Goal: Use online tool/utility: Utilize a website feature to perform a specific function

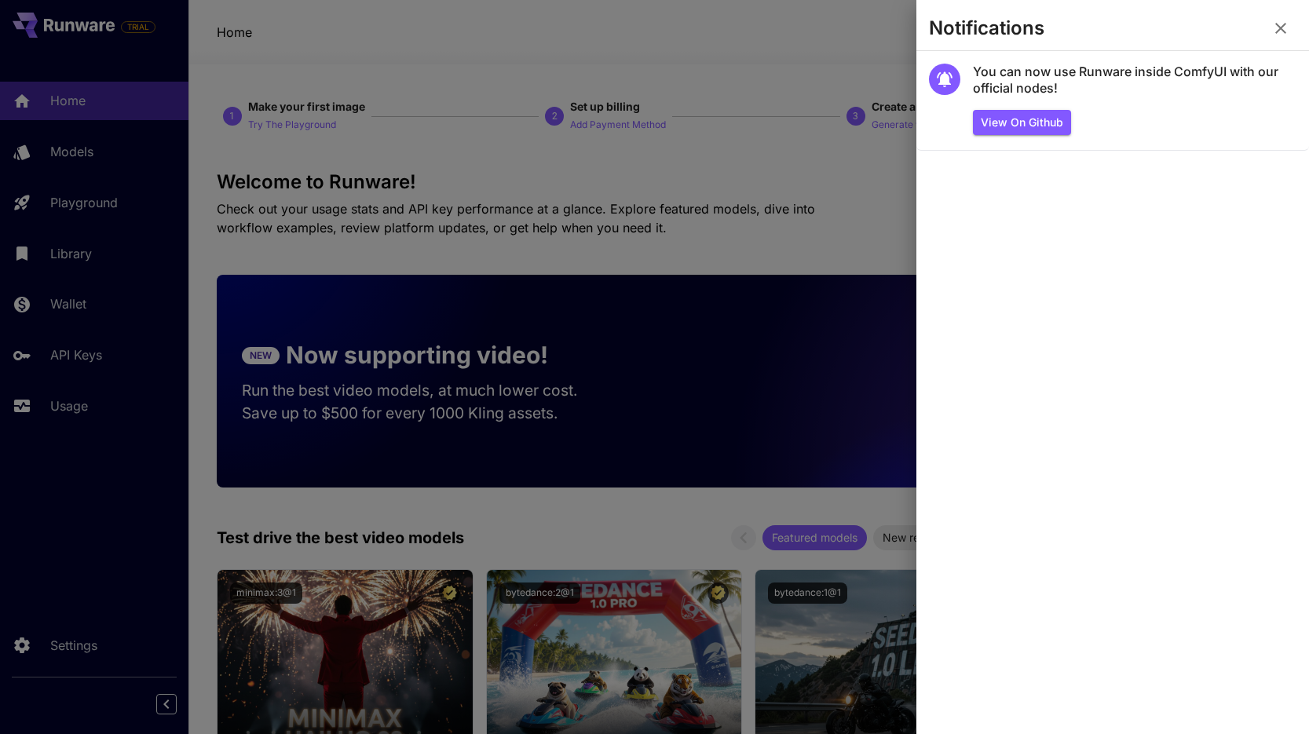
click at [1275, 37] on icon "button" at bounding box center [1281, 28] width 19 height 19
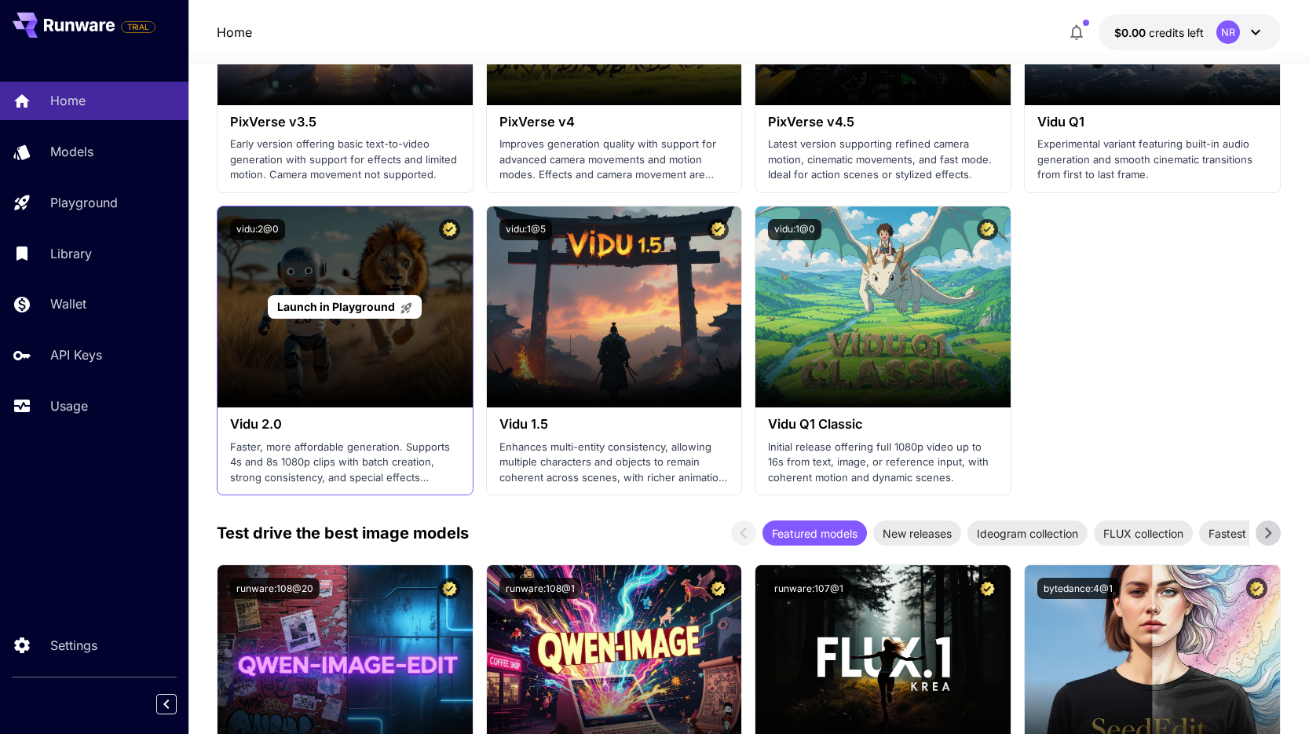
scroll to position [1595, 0]
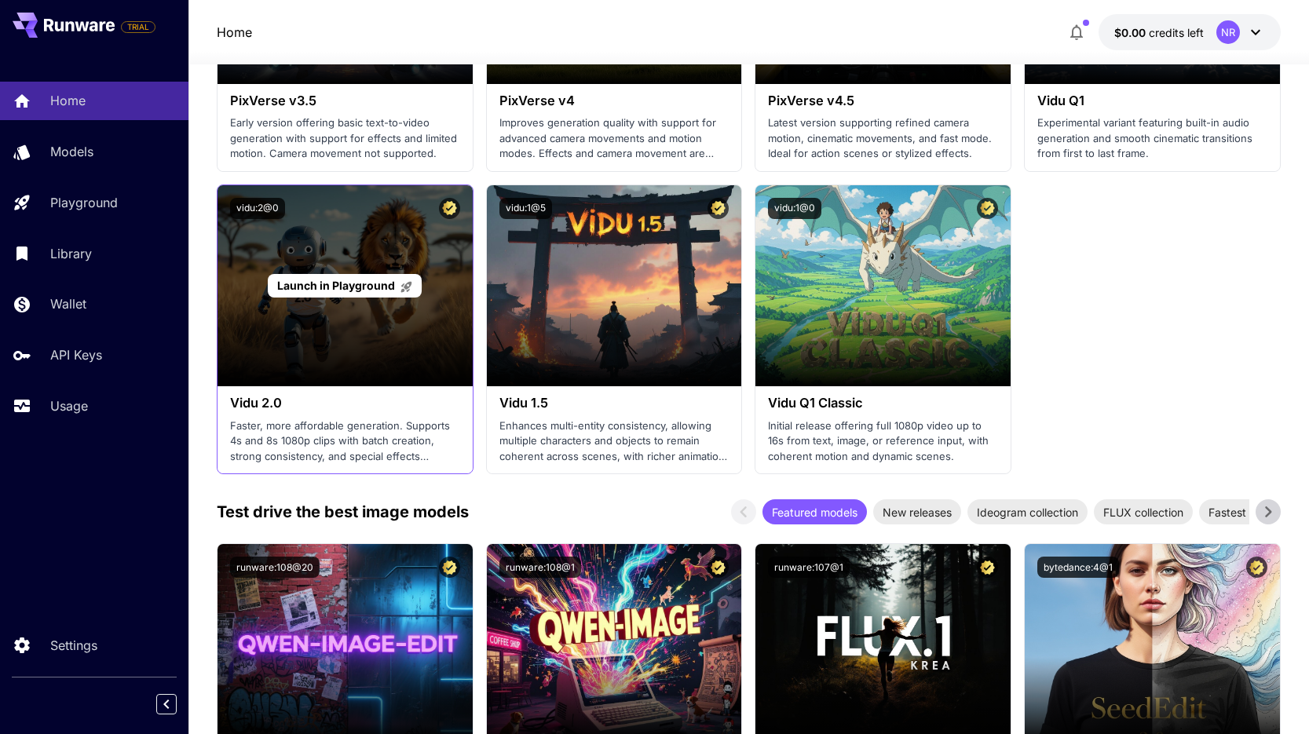
click at [339, 281] on span "Launch in Playground" at bounding box center [336, 285] width 118 height 13
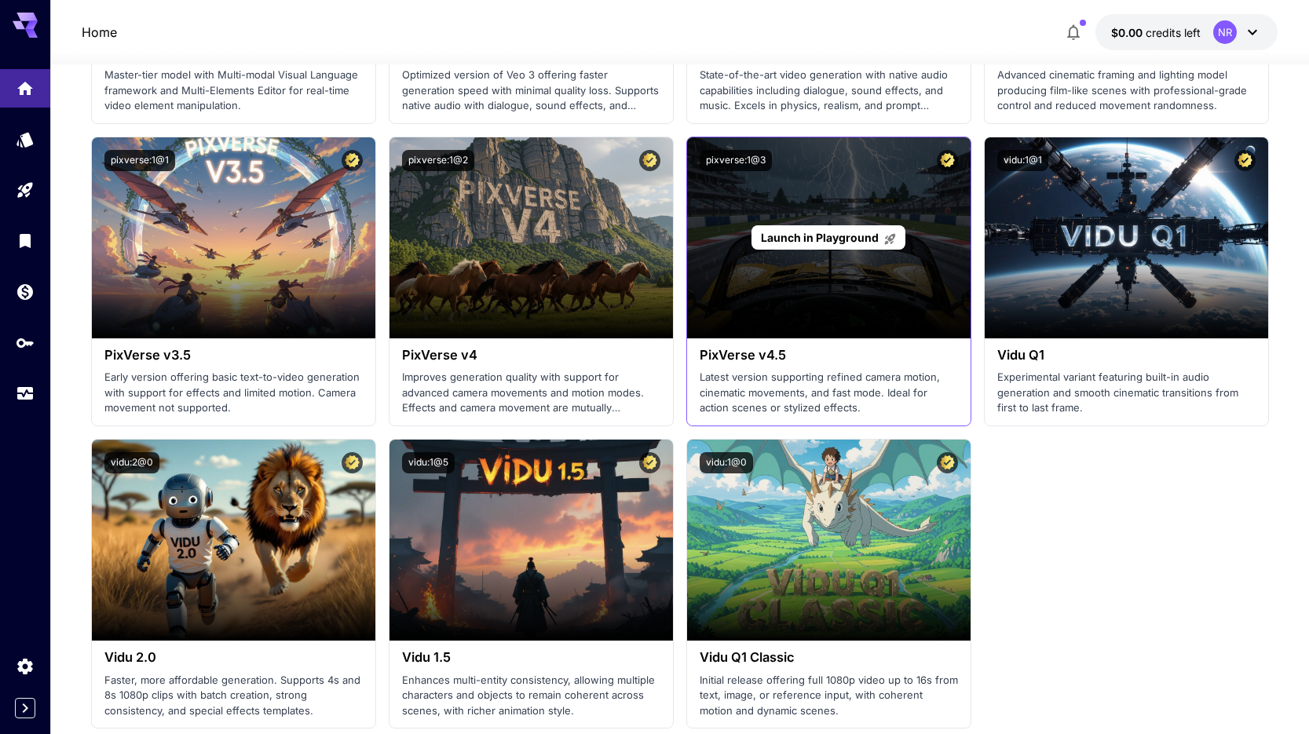
scroll to position [1342, 0]
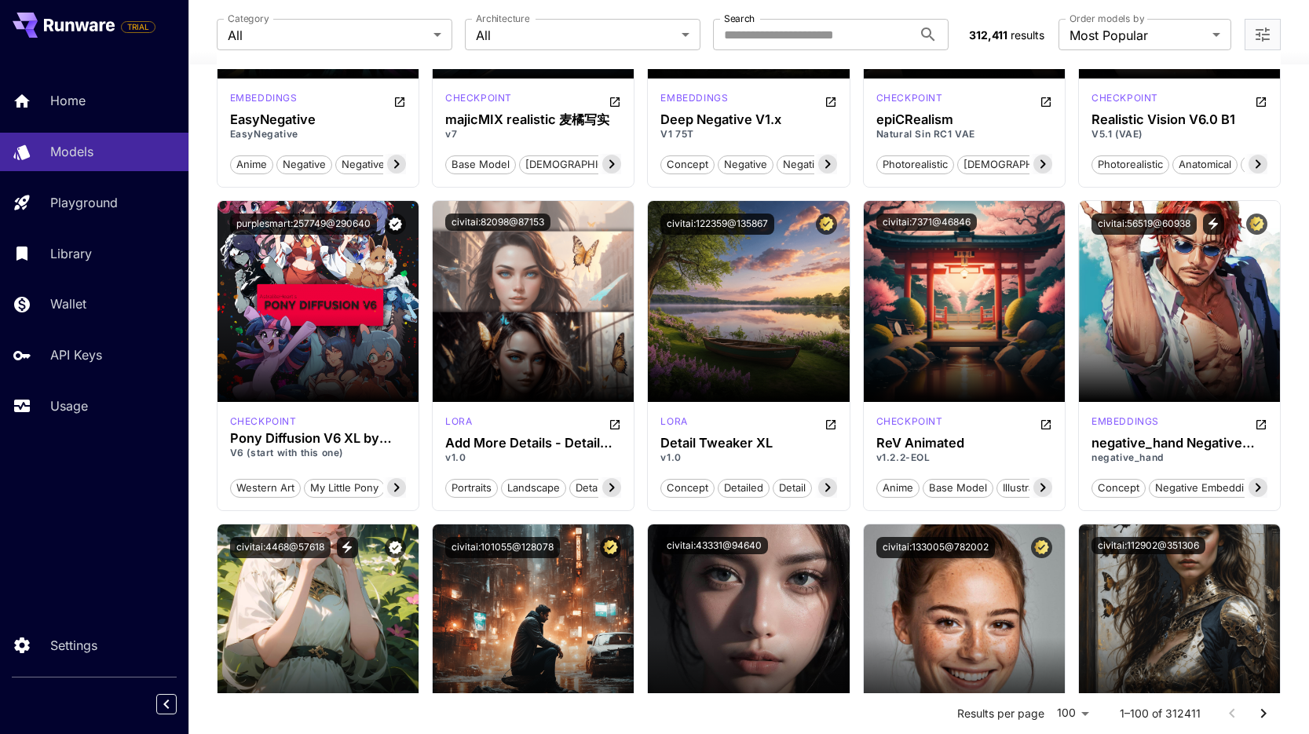
scroll to position [2197, 0]
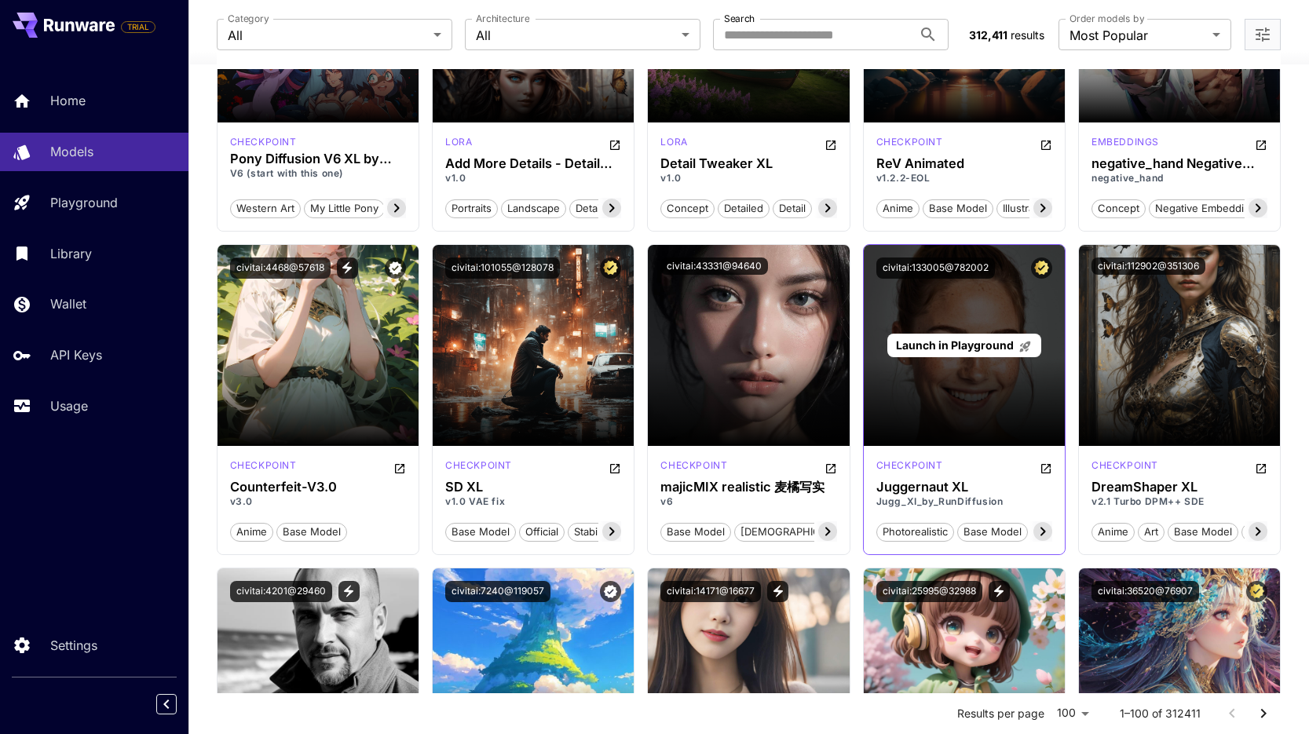
click at [935, 350] on span "Launch in Playground" at bounding box center [955, 345] width 118 height 13
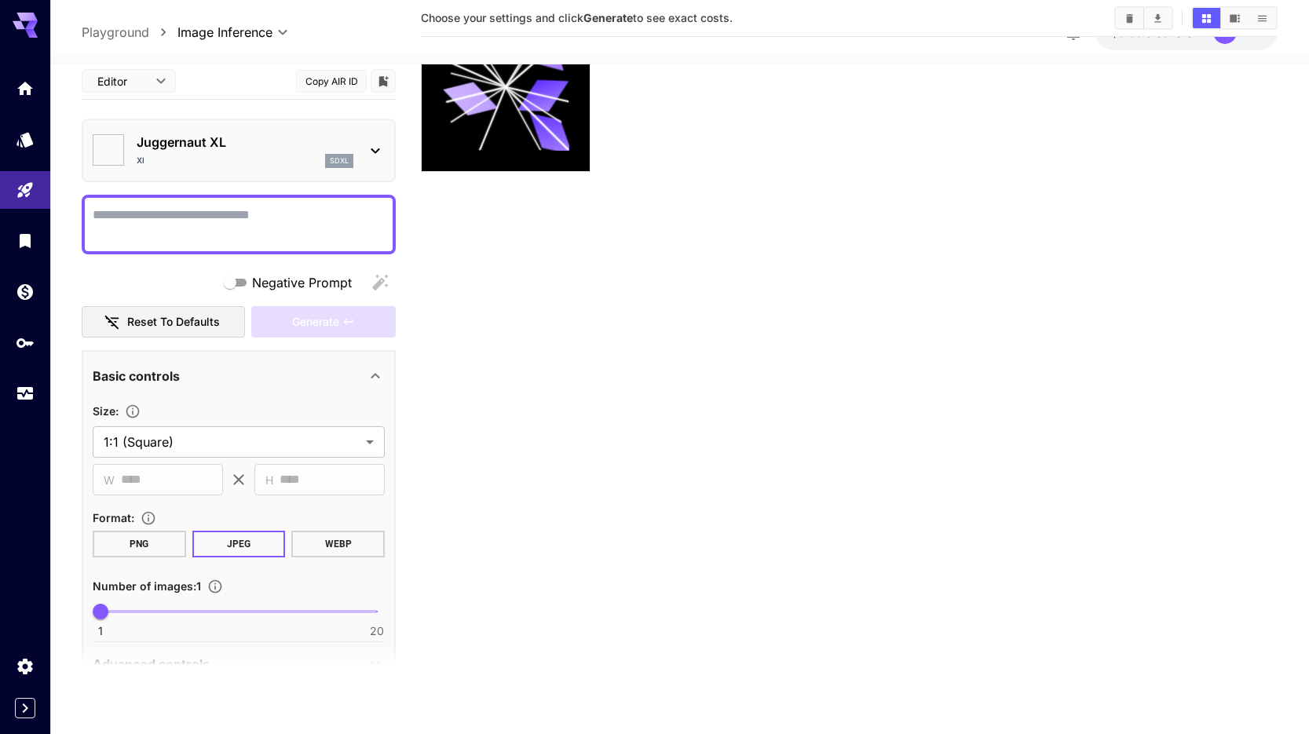
type input "*******"
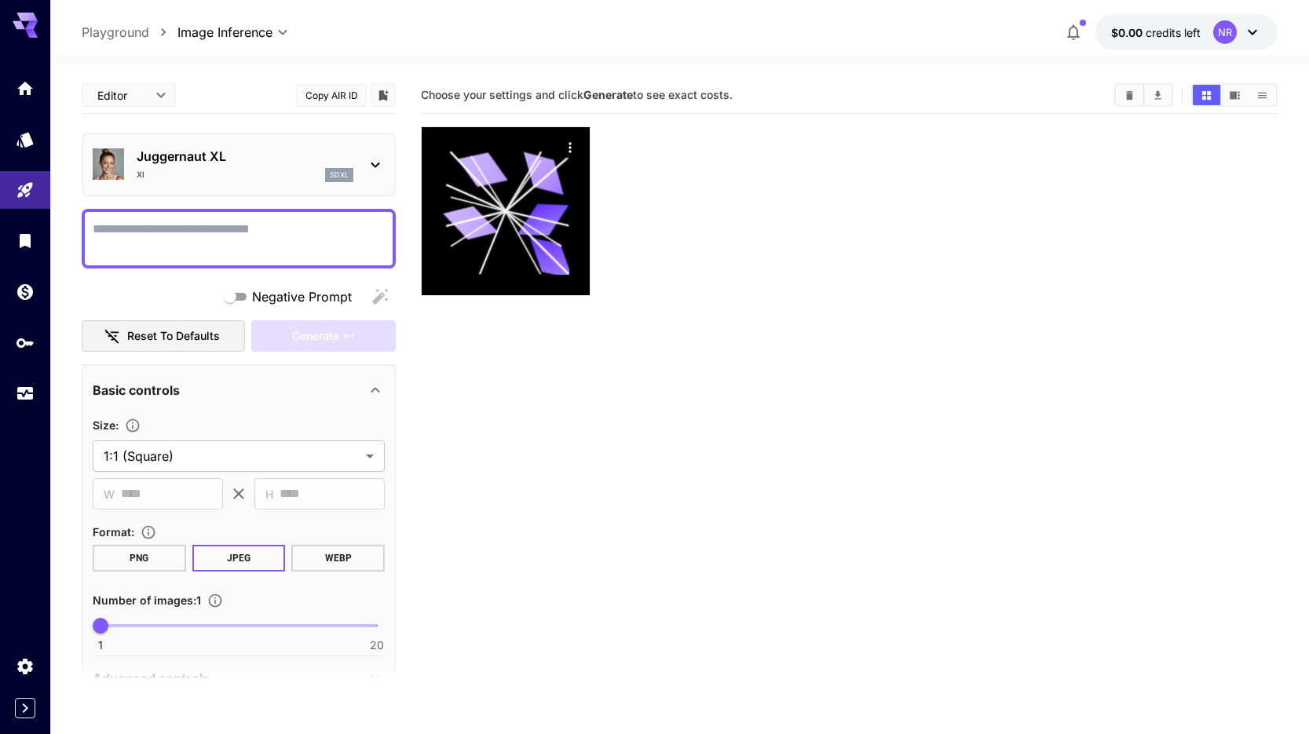
click at [1256, 31] on icon at bounding box center [1252, 32] width 9 height 5
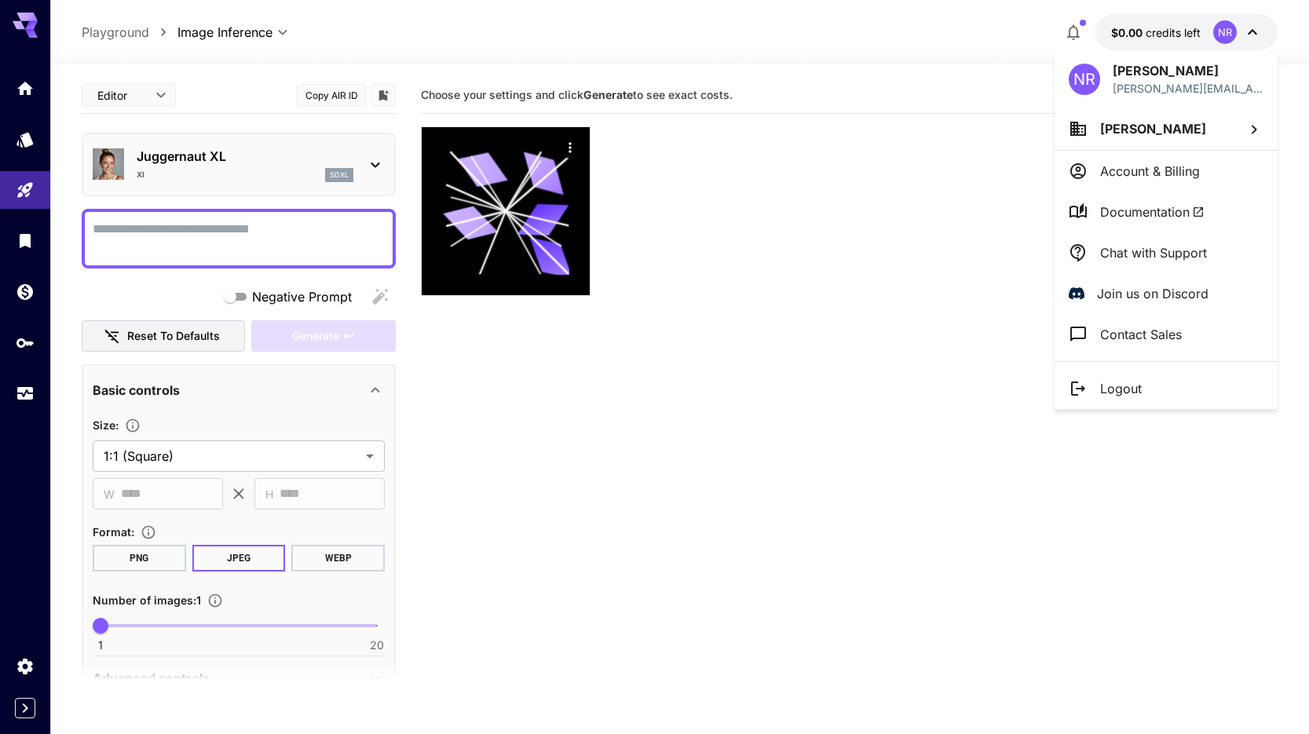
click at [902, 50] on div at bounding box center [654, 367] width 1309 height 734
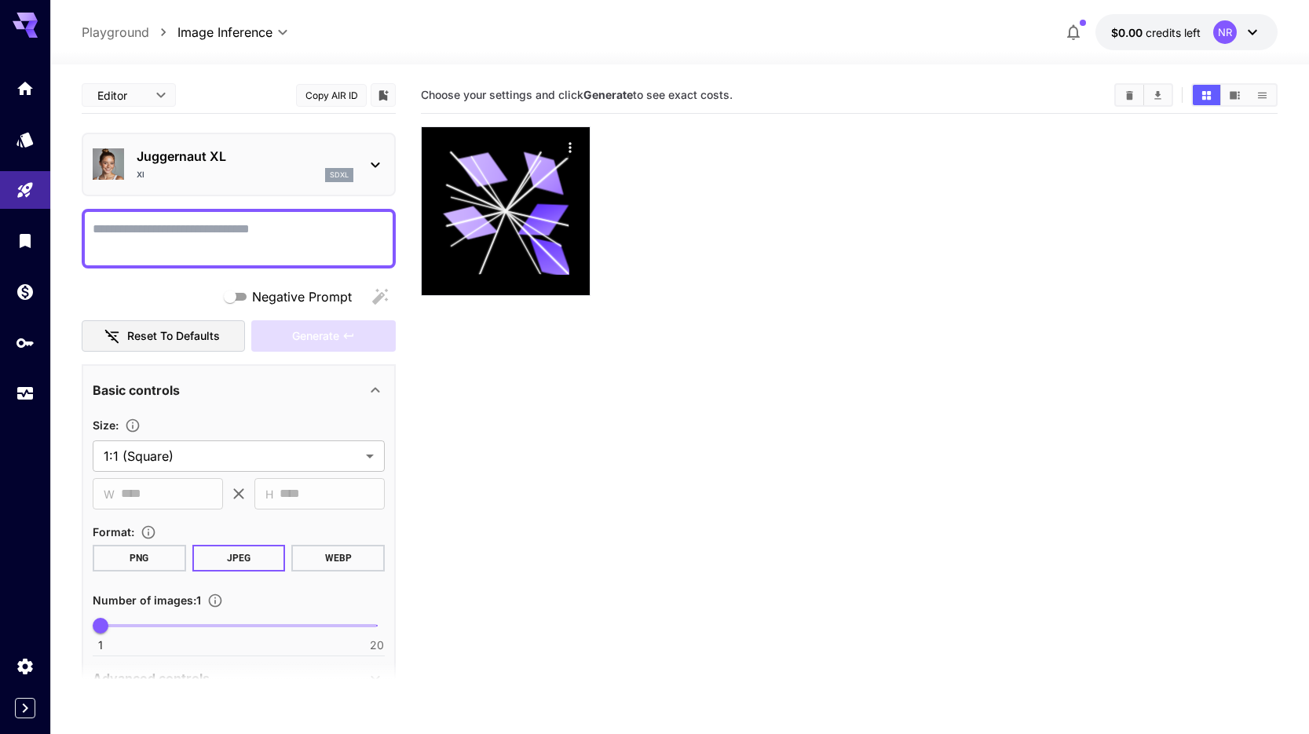
click at [301, 252] on textarea "Negative Prompt" at bounding box center [239, 239] width 292 height 38
